Goal: Transaction & Acquisition: Book appointment/travel/reservation

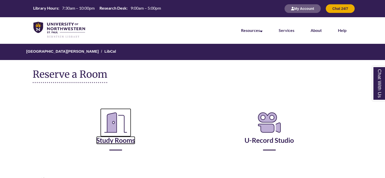
click at [125, 131] on icon "Reserve a Room" at bounding box center [115, 122] width 31 height 28
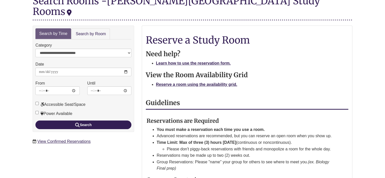
scroll to position [70, 0]
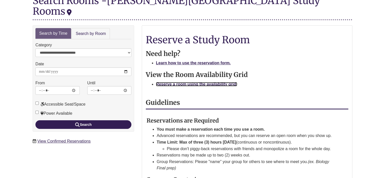
click at [183, 82] on strong "Reserve a room using the availability grid." at bounding box center [196, 84] width 81 height 4
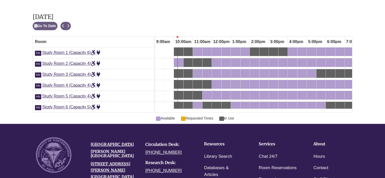
scroll to position [0, 171]
click at [84, 83] on span "Study Room 4 (Capacity 4)" at bounding box center [71, 85] width 58 height 4
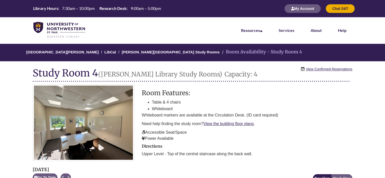
scroll to position [0, 171]
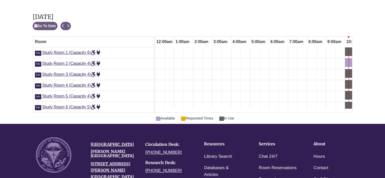
scroll to position [0, 171]
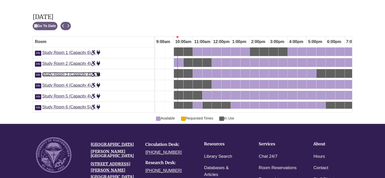
click at [81, 72] on span "Study Room 3 (Capacity 4)" at bounding box center [71, 74] width 58 height 4
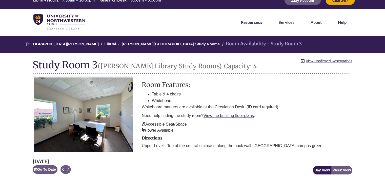
scroll to position [9, 0]
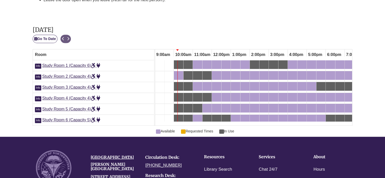
scroll to position [280, 0]
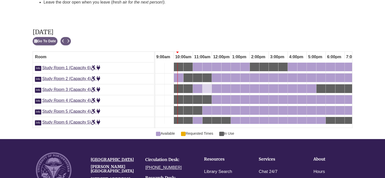
click at [206, 86] on div "11:30am Wednesday, September 10, 2025 - Study Room 3 - Available" at bounding box center [207, 89] width 8 height 6
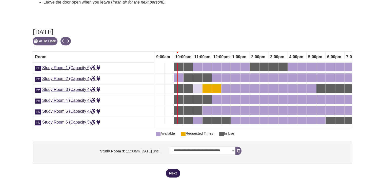
click at [199, 86] on div "11:00am Wednesday, September 10, 2025 - Study Room 3 - Available" at bounding box center [198, 89] width 8 height 6
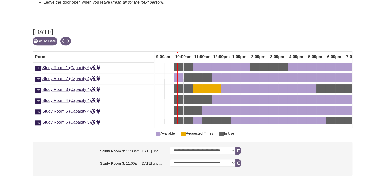
click at [208, 86] on div "11:30am Wednesday, September 10, 2025 - Study Room 3 - Available" at bounding box center [207, 89] width 8 height 6
click at [227, 86] on div "12:30pm Wednesday, September 10, 2025 - Study Room 3 - Available" at bounding box center [226, 89] width 8 height 6
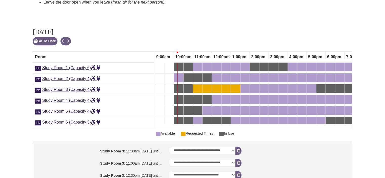
click at [227, 86] on div "12:30pm Wednesday, September 10, 2025 - Study Room 3 - Available" at bounding box center [226, 89] width 8 height 6
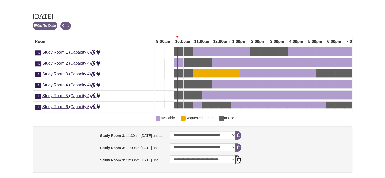
click at [237, 158] on icon "booking form" at bounding box center [238, 160] width 3 height 4
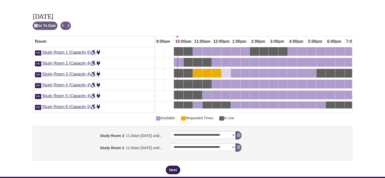
click at [226, 70] on div "12:30pm Wednesday, September 10, 2025 - Study Room 3 - Requested Times" at bounding box center [226, 73] width 8 height 6
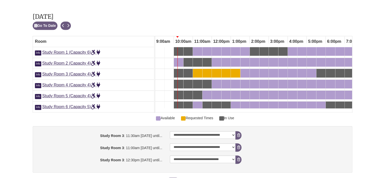
scroll to position [333, 0]
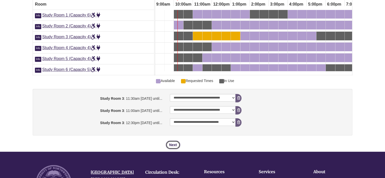
click at [177, 141] on button "Next" at bounding box center [173, 145] width 14 height 9
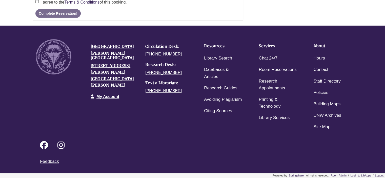
scroll to position [0, 0]
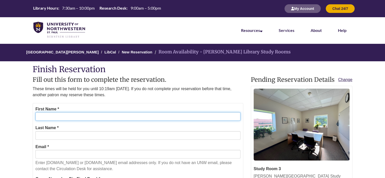
click at [108, 120] on input "First Name *" at bounding box center [137, 116] width 205 height 9
type input "***"
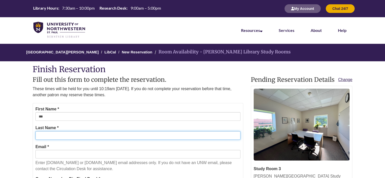
type input "*******"
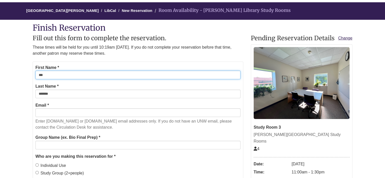
scroll to position [42, 0]
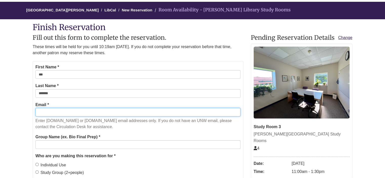
drag, startPoint x: 76, startPoint y: 108, endPoint x: 91, endPoint y: 126, distance: 23.7
click at [91, 126] on div "Email * Enter students.unwsp.edu or unwsp.edu email addresses only. If you do n…" at bounding box center [137, 116] width 205 height 29
type input "**********"
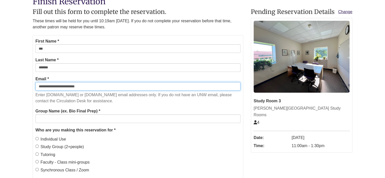
scroll to position [68, 0]
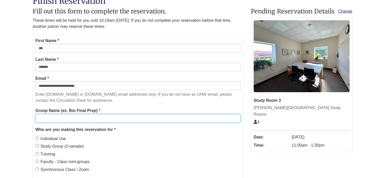
click at [83, 120] on input "Group Name (ex. Bio Final Prep) *" at bounding box center [137, 118] width 205 height 9
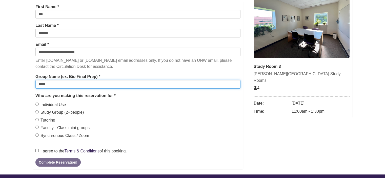
type input "*****"
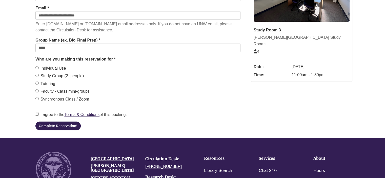
scroll to position [141, 0]
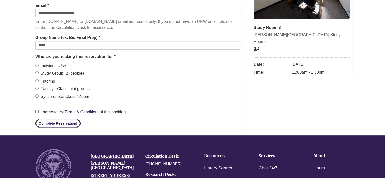
click at [71, 125] on button "Complete Reservation!" at bounding box center [57, 123] width 45 height 9
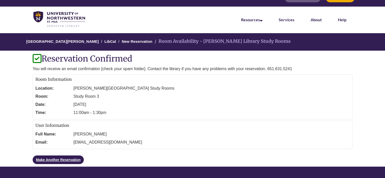
scroll to position [0, 0]
